Goal: Transaction & Acquisition: Obtain resource

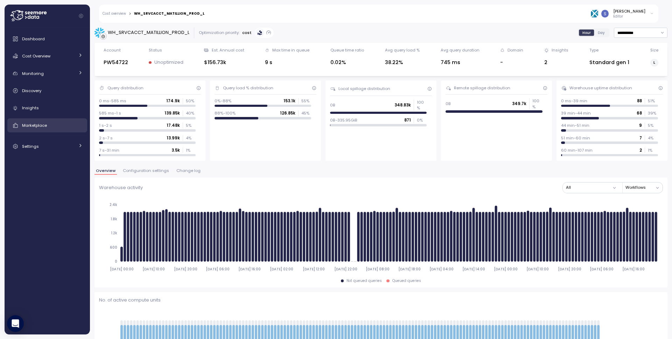
click at [43, 131] on link "Marketplace" at bounding box center [47, 125] width 80 height 14
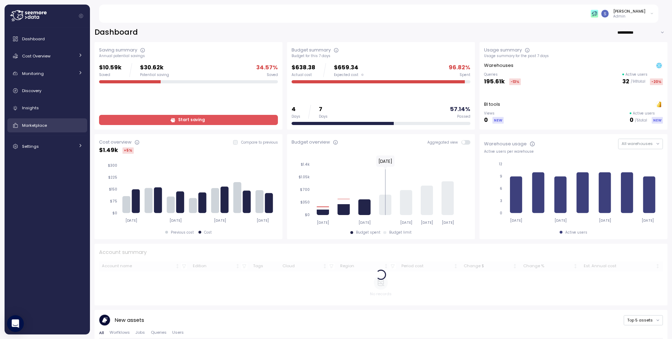
click at [34, 128] on div "Marketplace" at bounding box center [52, 125] width 61 height 7
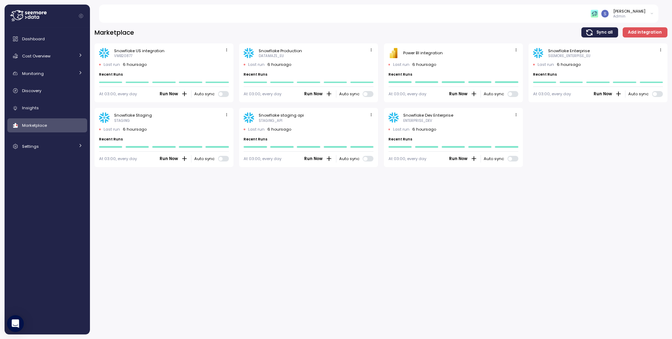
click at [638, 34] on span "Add integration" at bounding box center [645, 32] width 34 height 9
